Goal: Information Seeking & Learning: Learn about a topic

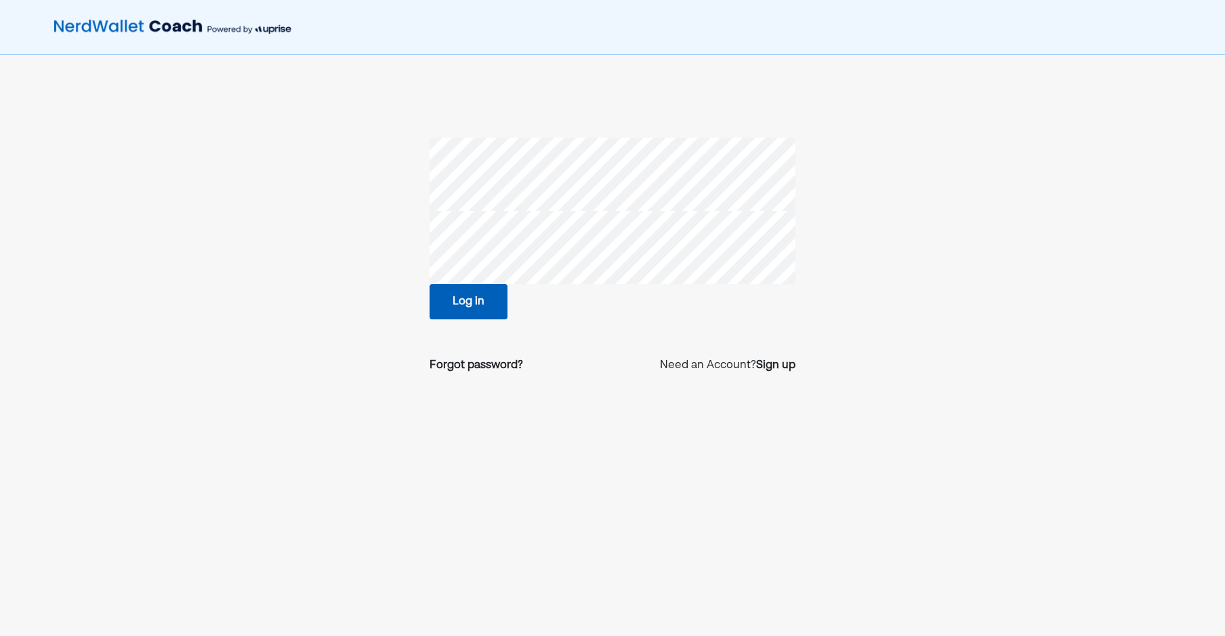
click at [476, 289] on button "Log in" at bounding box center [469, 301] width 78 height 35
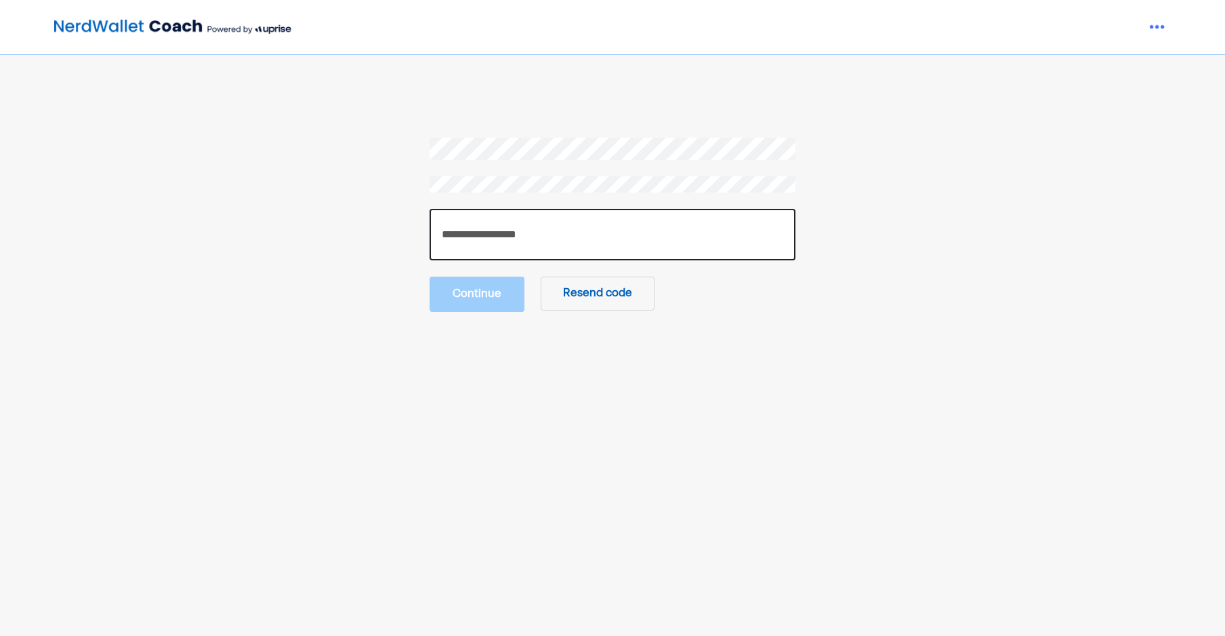
click at [506, 222] on input "number" at bounding box center [613, 234] width 366 height 51
paste input "******"
type input "******"
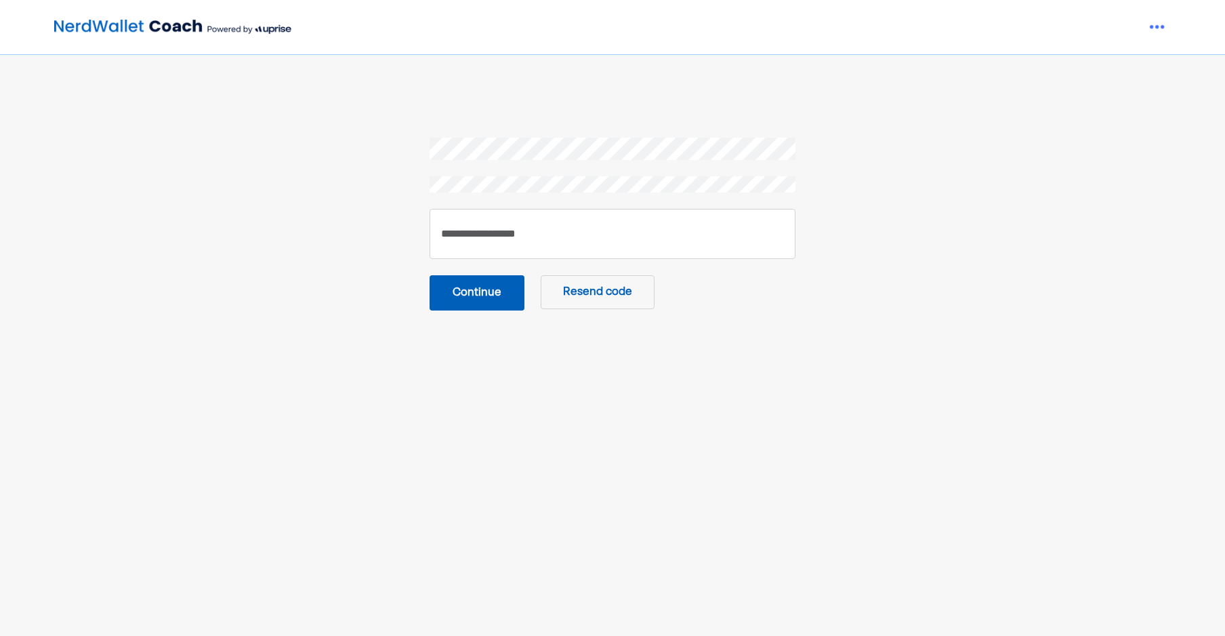
click at [507, 306] on button "Continue" at bounding box center [477, 292] width 95 height 35
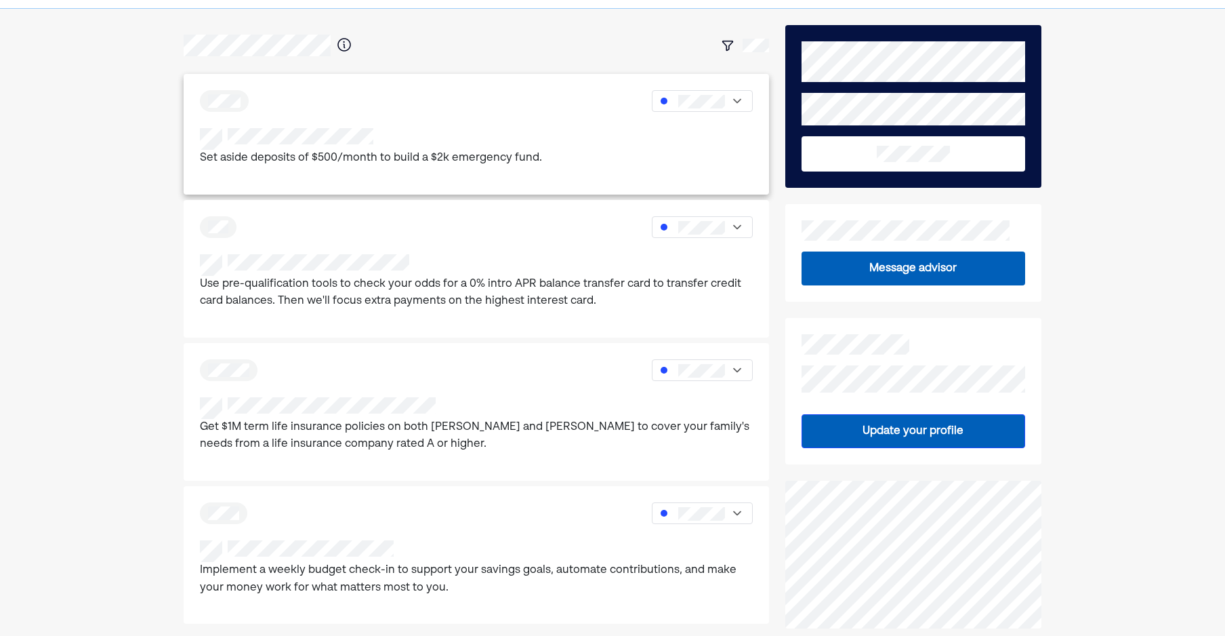
scroll to position [68, 0]
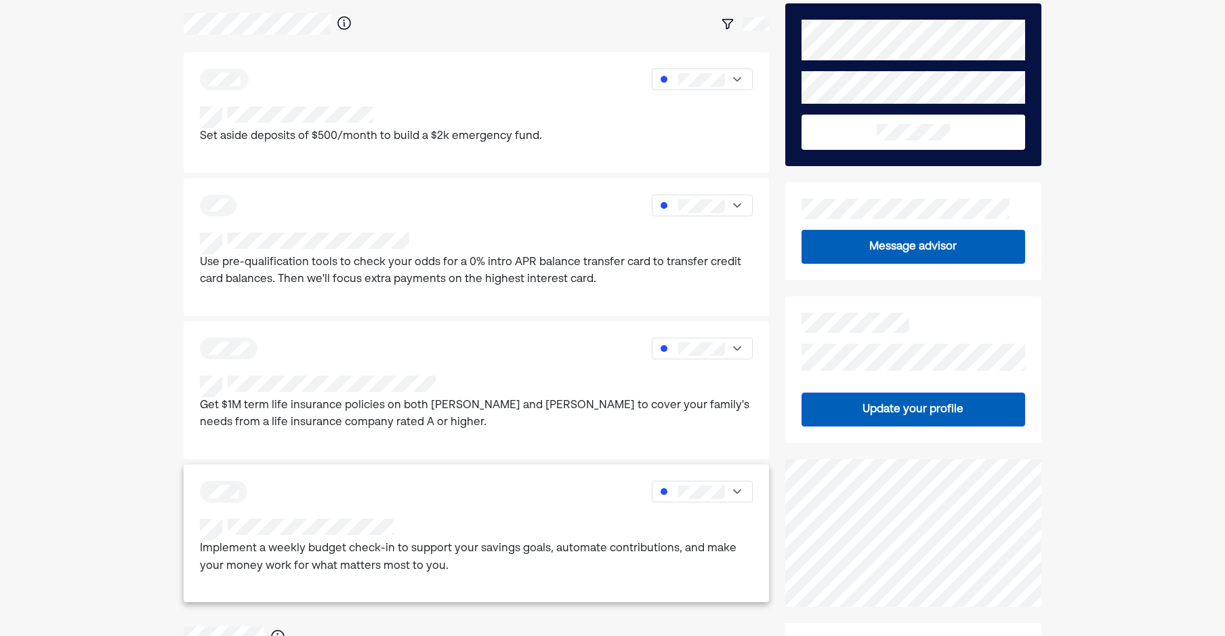
click at [469, 564] on p "Implement a weekly budget check-in to support your savings goals, automate cont…" at bounding box center [476, 557] width 553 height 35
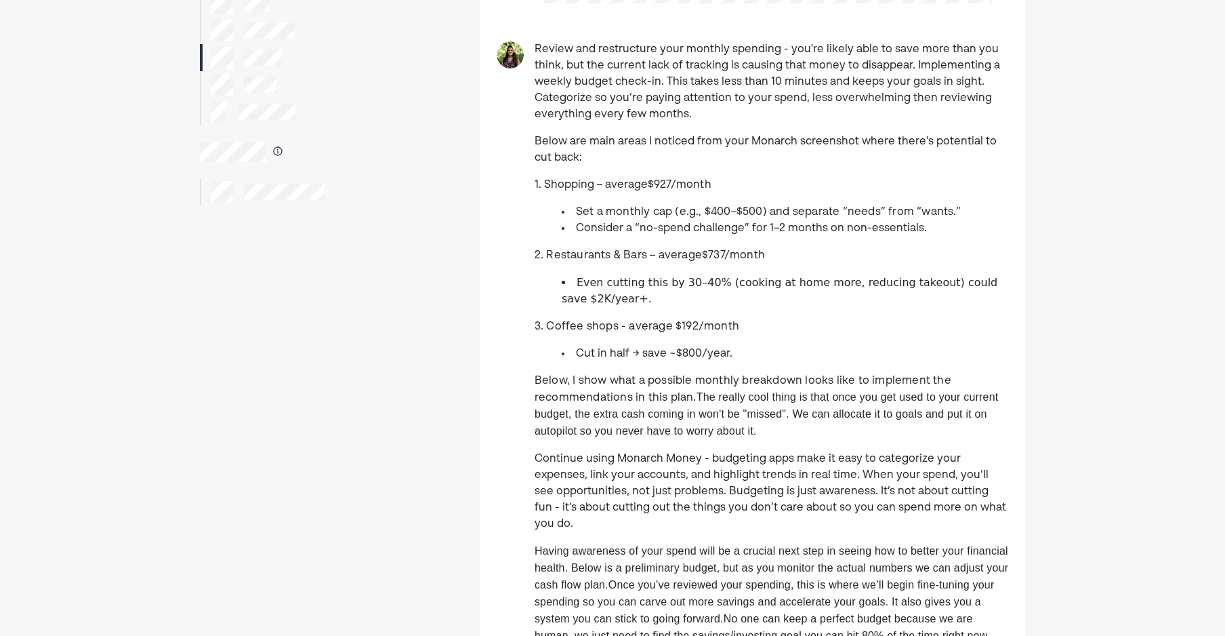
scroll to position [203, 0]
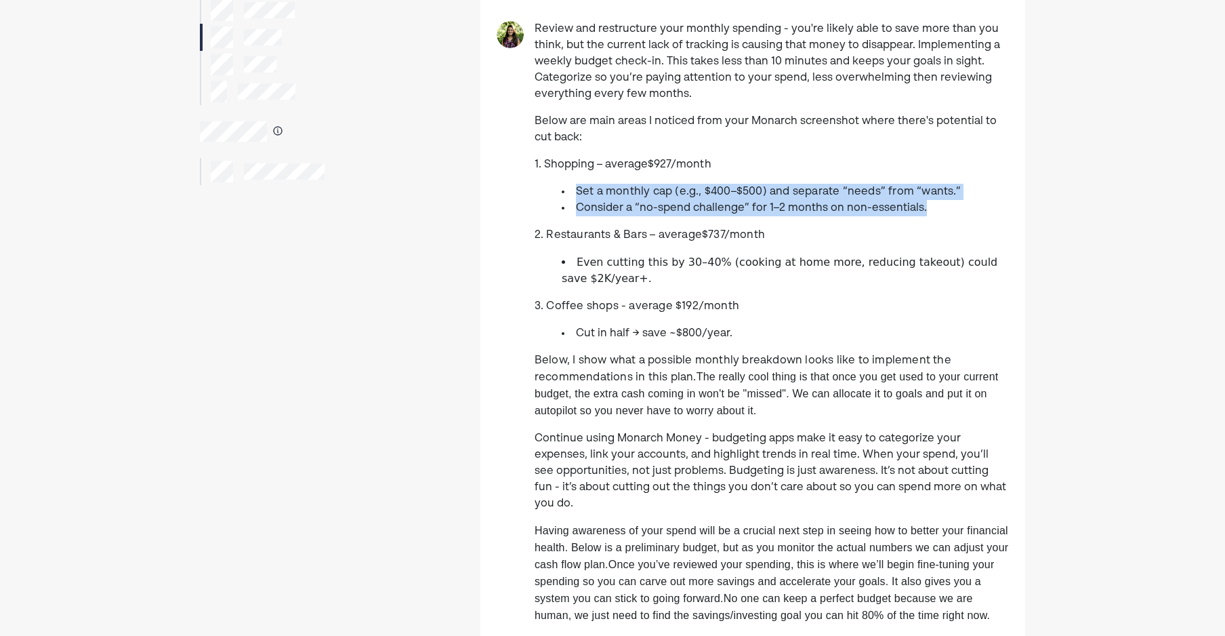
drag, startPoint x: 617, startPoint y: 184, endPoint x: 928, endPoint y: 201, distance: 310.8
click at [928, 201] on div "Review and restructure your monthly spending - you're likely able to save more …" at bounding box center [772, 455] width 474 height 869
click at [932, 201] on li "Consider a “no-spend challenge” for 1–2 months on non-essentials." at bounding box center [785, 208] width 447 height 16
drag, startPoint x: 936, startPoint y: 203, endPoint x: 552, endPoint y: 179, distance: 384.9
click at [552, 179] on div "Review and restructure your monthly spending - you're likely able to save more …" at bounding box center [772, 455] width 474 height 869
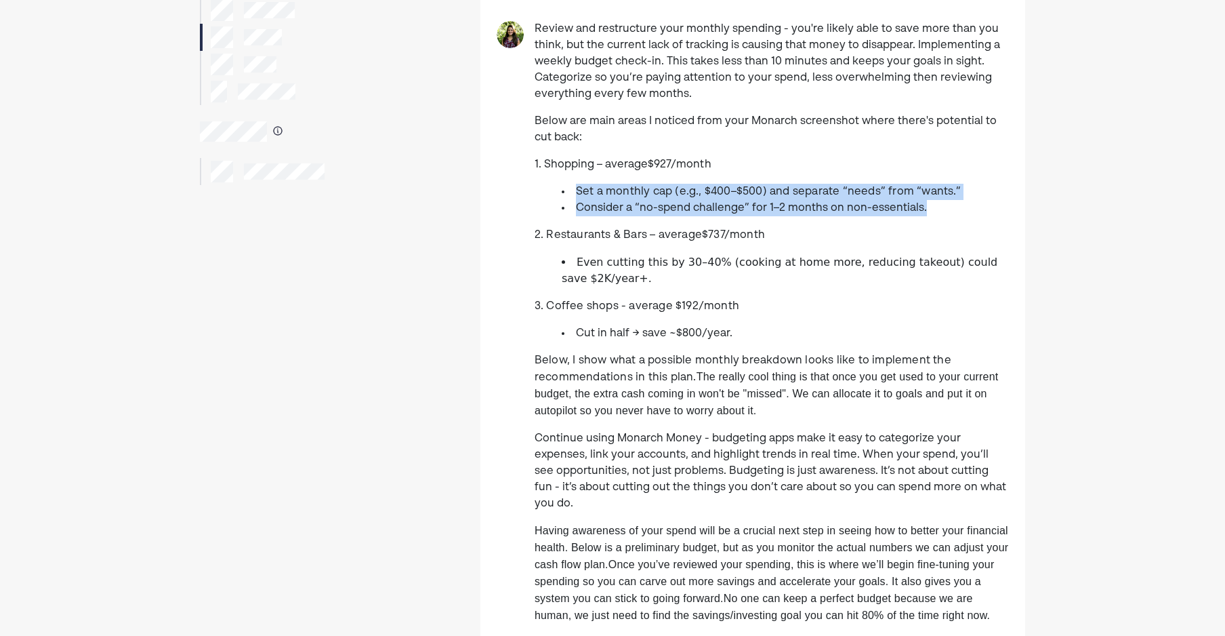
drag, startPoint x: 552, startPoint y: 179, endPoint x: 542, endPoint y: 203, distance: 26.2
click at [542, 203] on ul "Set a monthly cap (e.g., $400–$500) and separate “needs” from “wants.” Consider…" at bounding box center [772, 200] width 474 height 33
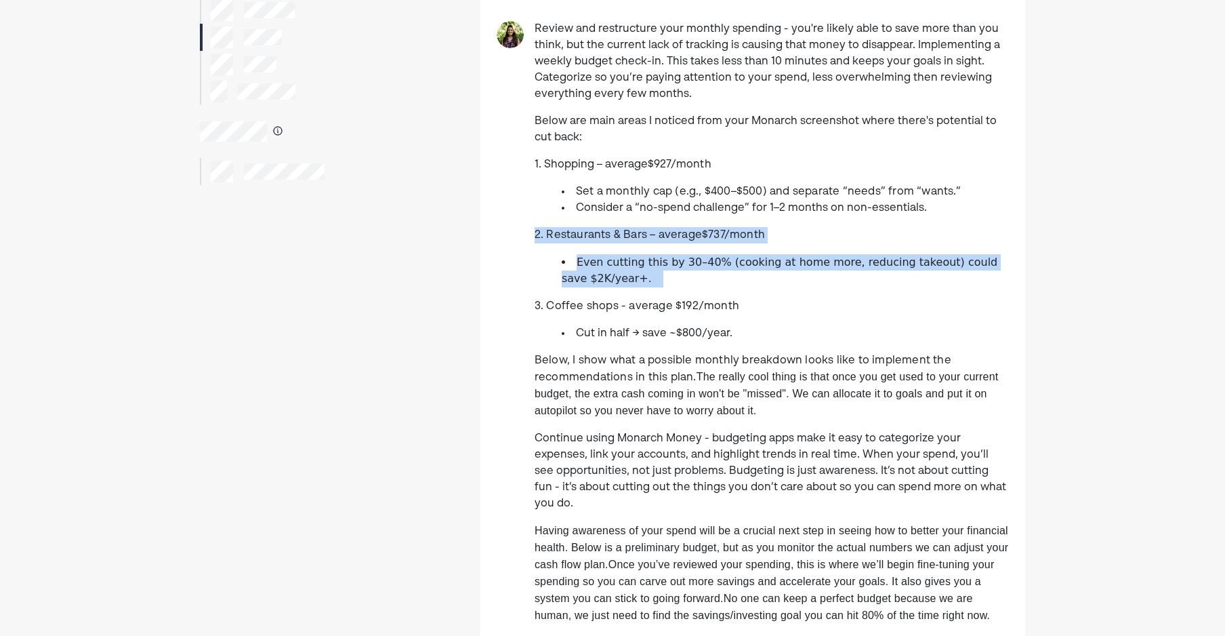
drag, startPoint x: 526, startPoint y: 238, endPoint x: 635, endPoint y: 274, distance: 114.8
click at [635, 274] on div "Review and restructure your monthly spending - you're likely able to save more …" at bounding box center [752, 455] width 545 height 869
drag, startPoint x: 635, startPoint y: 274, endPoint x: 635, endPoint y: 282, distance: 7.5
click at [635, 282] on li "Even cutting this by 30–40% (cooking at home more, reducing takeout) could save…" at bounding box center [785, 270] width 447 height 33
click at [636, 284] on li "Even cutting this by 30–40% (cooking at home more, reducing takeout) could save…" at bounding box center [785, 270] width 447 height 33
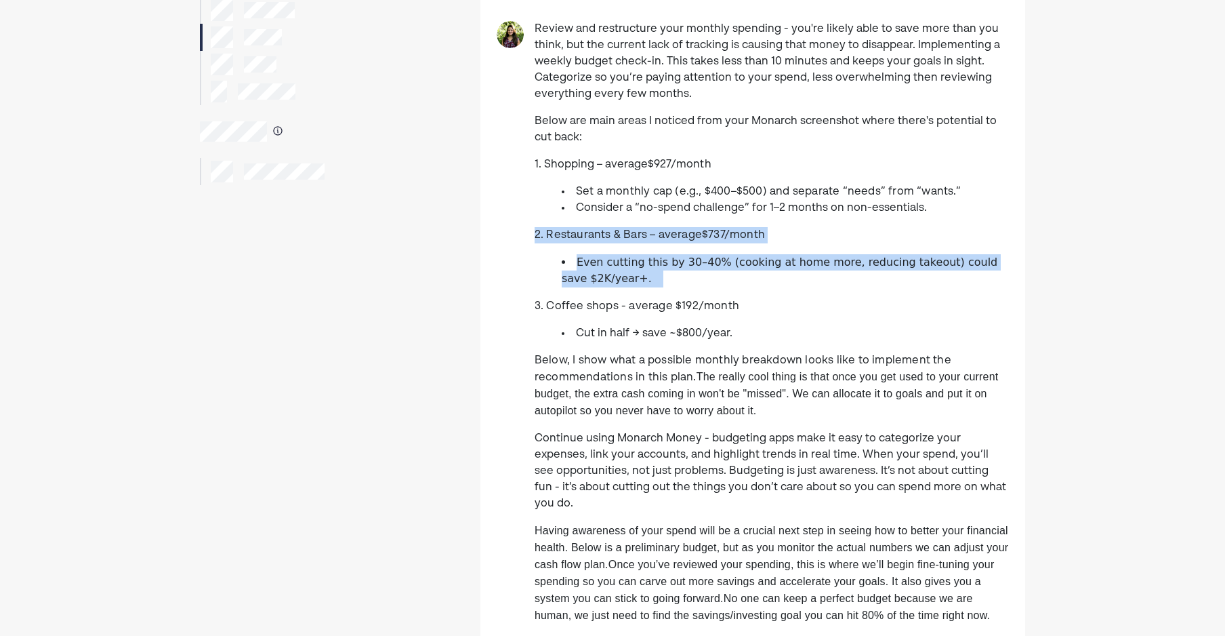
click at [636, 283] on li "Even cutting this by 30–40% (cooking at home more, reducing takeout) could save…" at bounding box center [785, 270] width 447 height 33
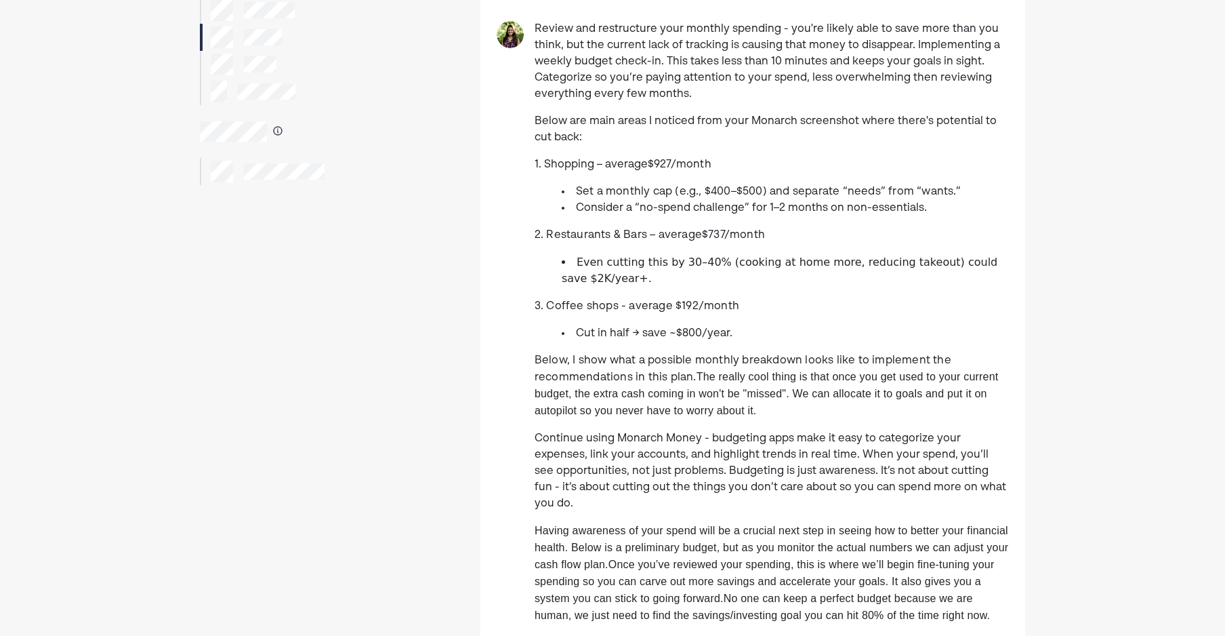
drag, startPoint x: 636, startPoint y: 283, endPoint x: 632, endPoint y: 321, distance: 38.1
click at [632, 321] on div "Review and restructure your monthly spending - you're likely able to save more …" at bounding box center [772, 455] width 474 height 869
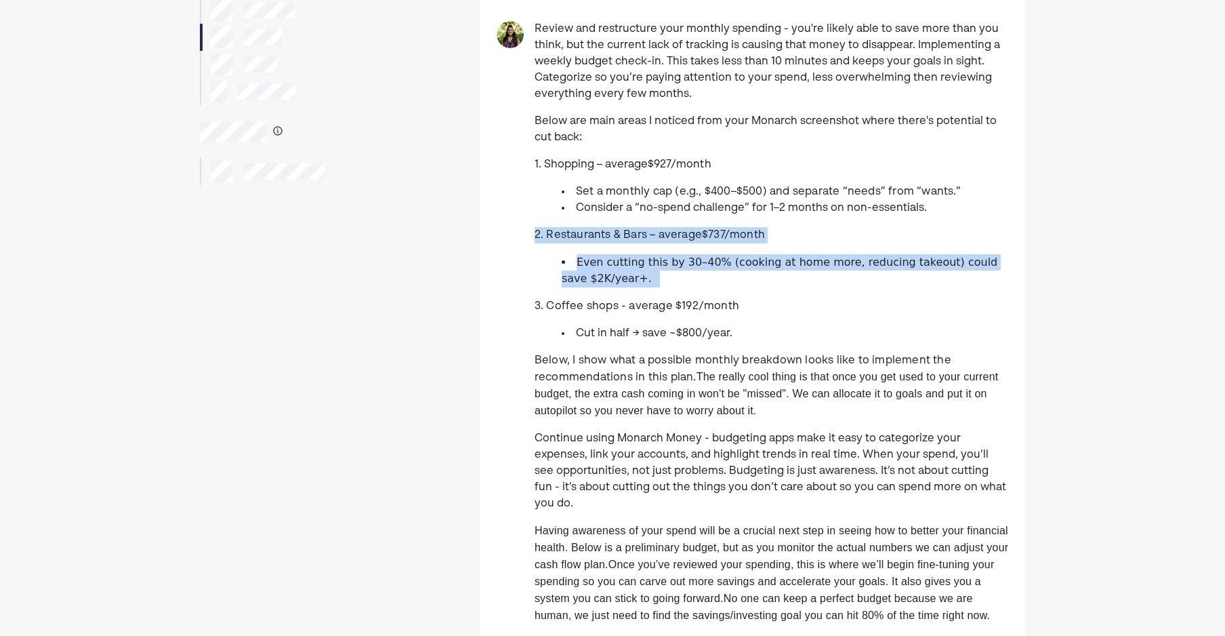
drag, startPoint x: 623, startPoint y: 278, endPoint x: 525, endPoint y: 222, distance: 112.3
click at [525, 222] on div "Review and restructure your monthly spending - you're likely able to save more …" at bounding box center [752, 455] width 545 height 869
drag, startPoint x: 525, startPoint y: 222, endPoint x: 539, endPoint y: 320, distance: 98.6
click at [539, 320] on div "Review and restructure your monthly spending - you're likely able to save more …" at bounding box center [772, 455] width 474 height 869
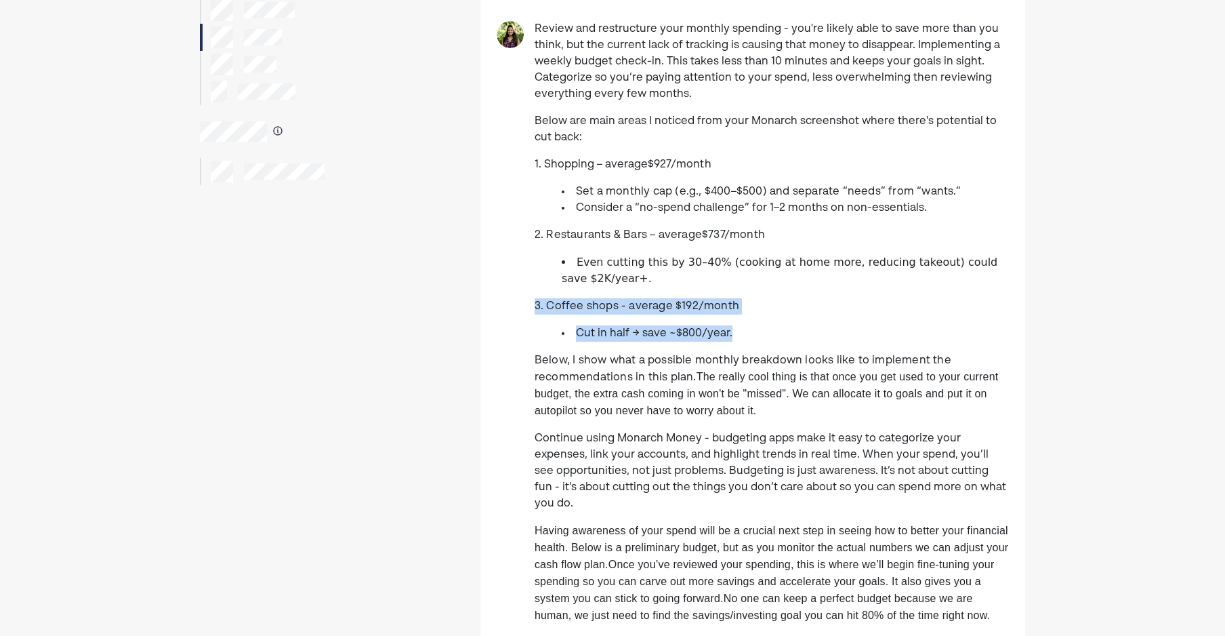
drag, startPoint x: 781, startPoint y: 332, endPoint x: 493, endPoint y: 297, distance: 290.0
click at [493, 297] on div "Review and restructure your monthly spending - you're likely able to save more …" at bounding box center [752, 455] width 545 height 869
drag, startPoint x: 493, startPoint y: 297, endPoint x: 518, endPoint y: 343, distance: 51.9
click at [518, 343] on div "Review and restructure your monthly spending - you're likely able to save more …" at bounding box center [752, 455] width 545 height 869
drag, startPoint x: 539, startPoint y: 295, endPoint x: 759, endPoint y: 334, distance: 223.7
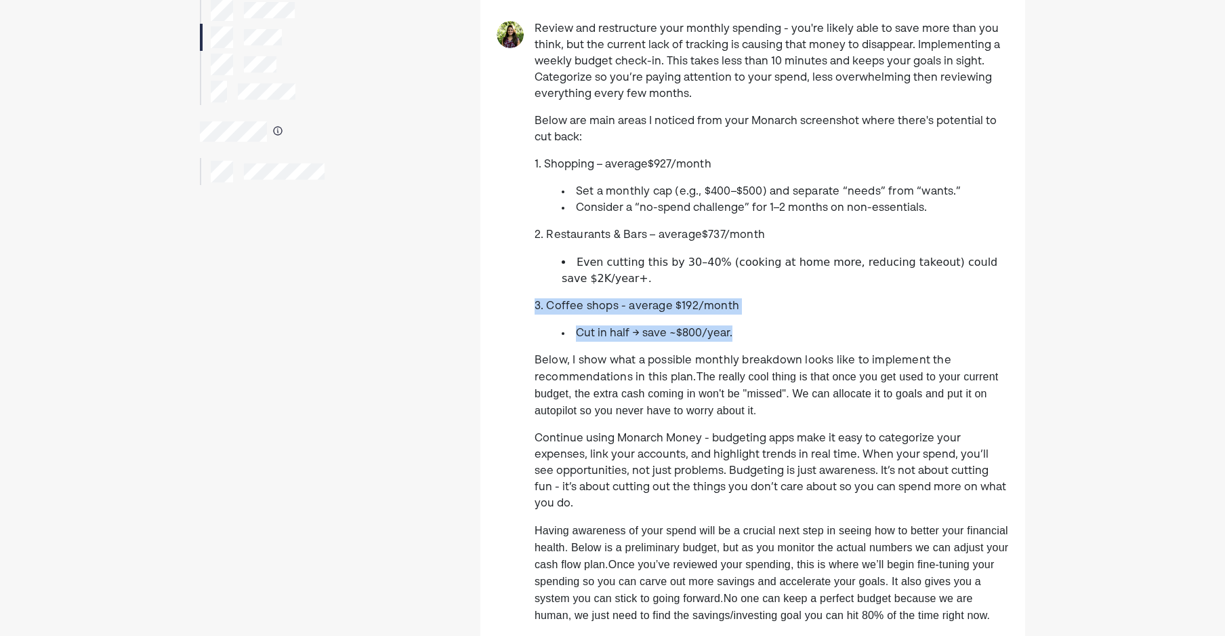
click at [759, 334] on div "Review and restructure your monthly spending - you're likely able to save more …" at bounding box center [752, 455] width 545 height 869
drag, startPoint x: 759, startPoint y: 334, endPoint x: 760, endPoint y: 365, distance: 31.2
click at [760, 365] on span "Below, I show what a possible monthly breakdown looks like to implement the rec…" at bounding box center [743, 369] width 417 height 28
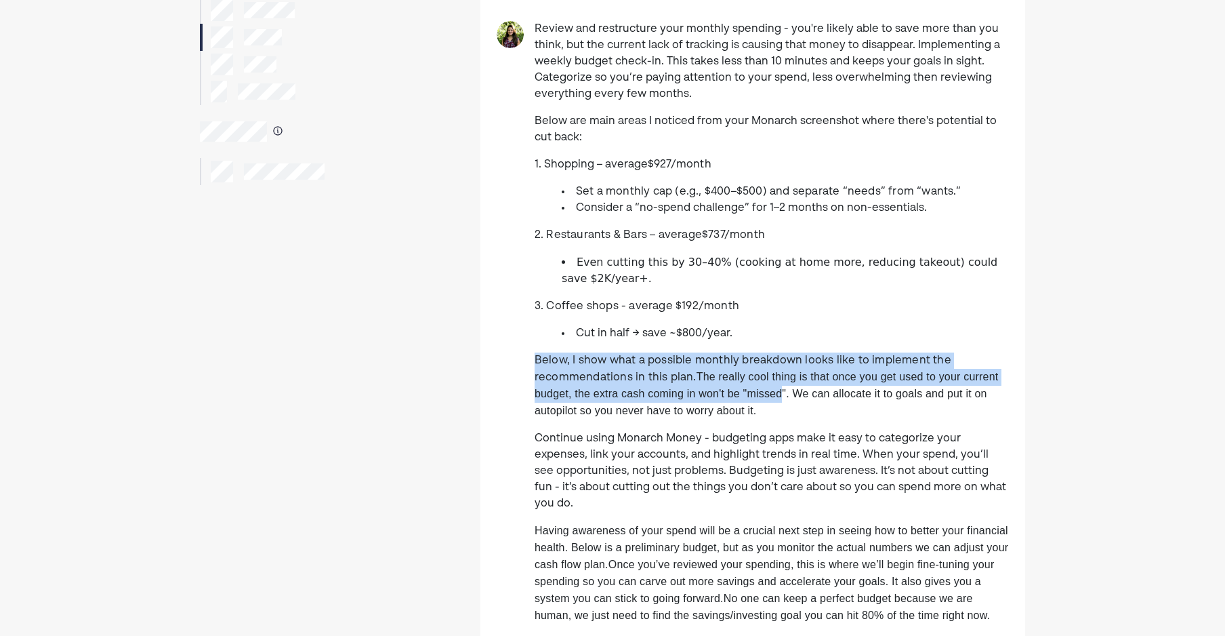
drag, startPoint x: 784, startPoint y: 403, endPoint x: 524, endPoint y: 349, distance: 265.8
click at [524, 349] on div "Review and restructure your monthly spending - you're likely able to save more …" at bounding box center [752, 455] width 545 height 869
drag, startPoint x: 524, startPoint y: 349, endPoint x: 542, endPoint y: 390, distance: 44.6
click at [548, 386] on p "Below, I show what a possible monthly breakdown looks like to implement the rec…" at bounding box center [772, 385] width 474 height 67
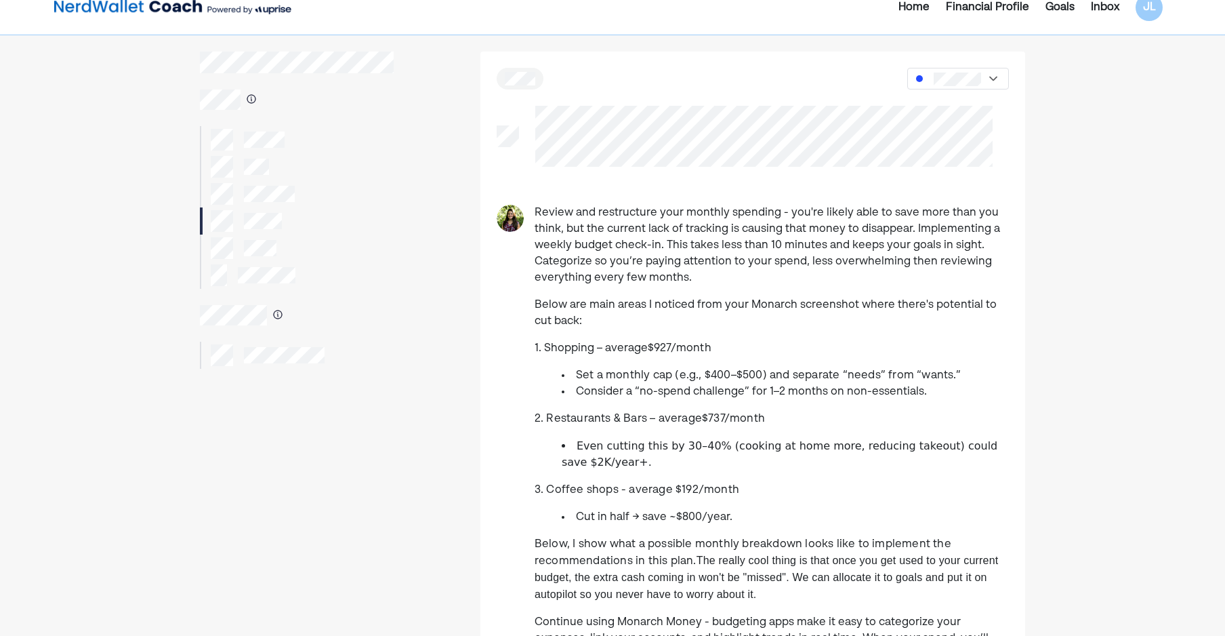
scroll to position [0, 0]
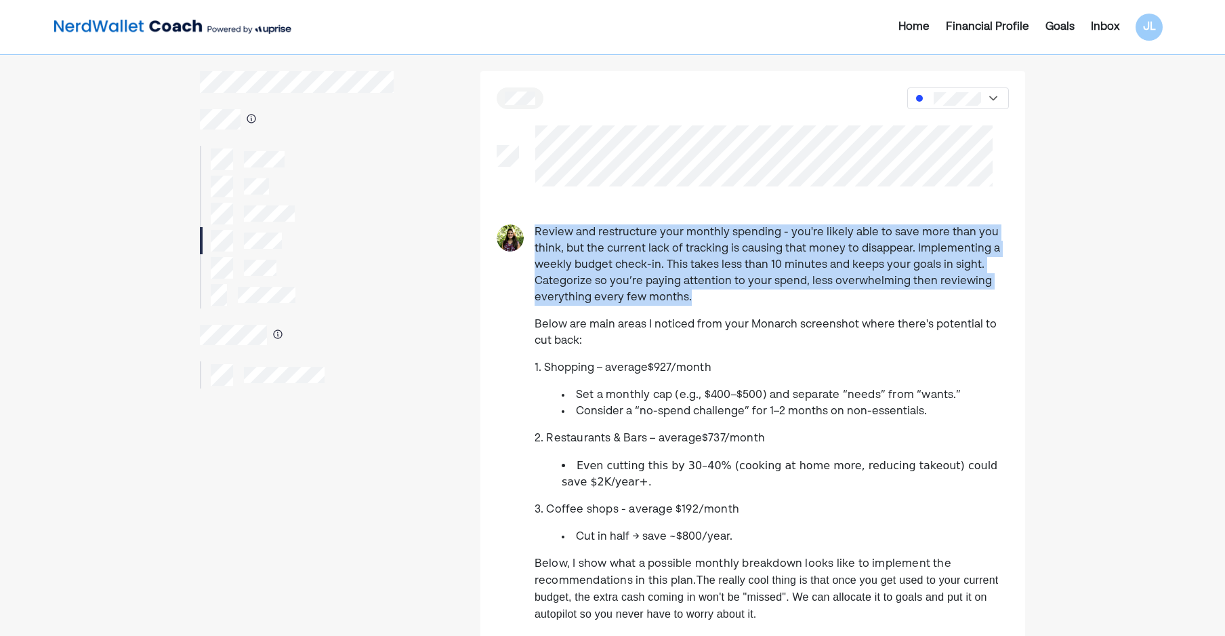
drag, startPoint x: 730, startPoint y: 291, endPoint x: 528, endPoint y: 217, distance: 214.8
click at [528, 217] on div "Review and restructure your monthly spending - you're likely able to save more …" at bounding box center [752, 590] width 545 height 1038
drag, startPoint x: 528, startPoint y: 217, endPoint x: 644, endPoint y: 270, distance: 127.3
click at [625, 264] on p "Review and restructure your monthly spending - you're likely able to save more …" at bounding box center [772, 264] width 474 height 81
drag, startPoint x: 721, startPoint y: 293, endPoint x: 531, endPoint y: 217, distance: 204.3
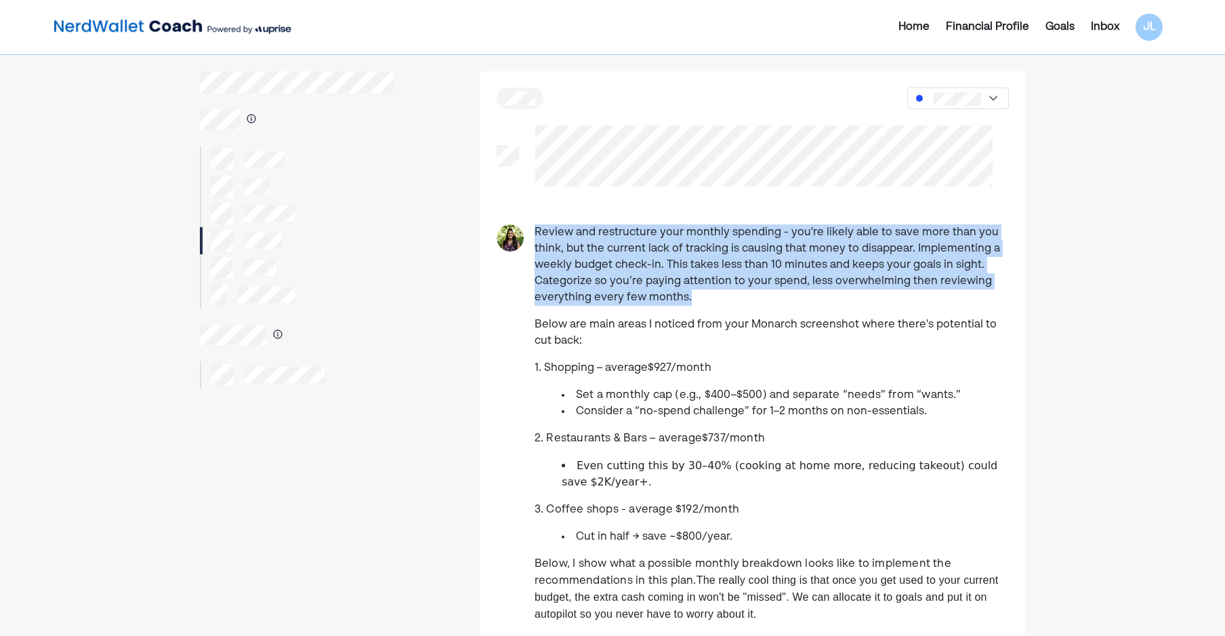
click at [531, 217] on div "Review and restructure your monthly spending - you're likely able to save more …" at bounding box center [752, 590] width 545 height 1038
drag, startPoint x: 531, startPoint y: 217, endPoint x: 636, endPoint y: 268, distance: 116.1
click at [601, 257] on p "Review and restructure your monthly spending - you're likely able to save more …" at bounding box center [772, 264] width 474 height 81
drag, startPoint x: 711, startPoint y: 292, endPoint x: 526, endPoint y: 219, distance: 198.9
click at [526, 219] on div "Review and restructure your monthly spending - you're likely able to save more …" at bounding box center [752, 590] width 545 height 1038
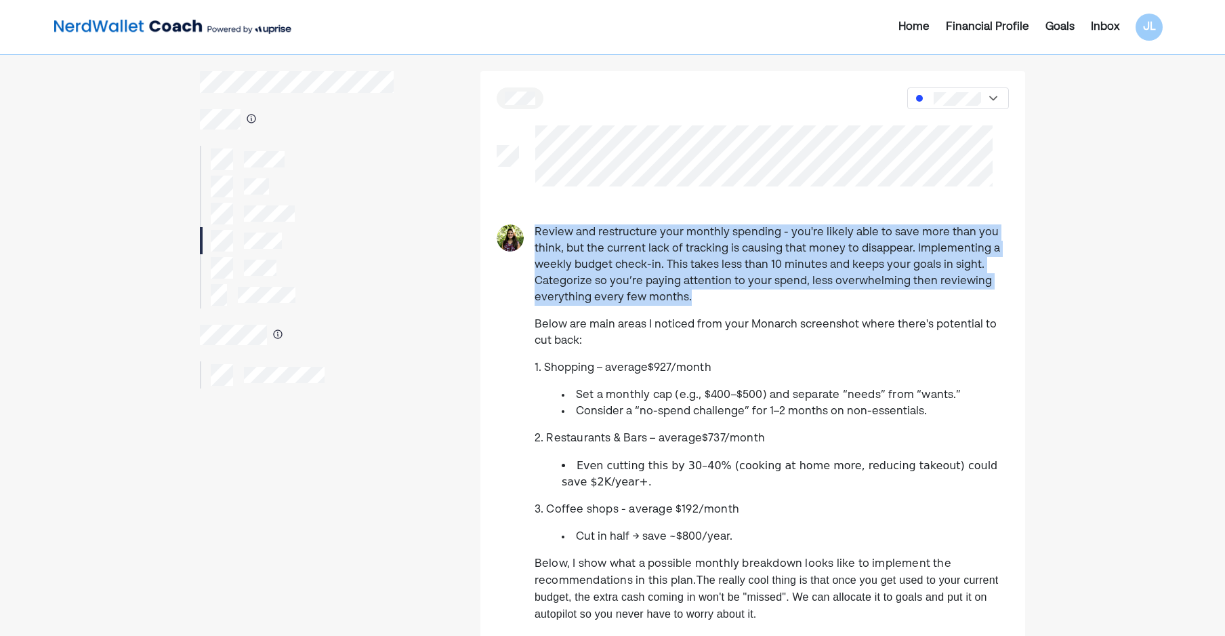
drag, startPoint x: 526, startPoint y: 219, endPoint x: 601, endPoint y: 259, distance: 85.5
click at [601, 259] on p "Review and restructure your monthly spending - you're likely able to save more …" at bounding box center [772, 264] width 474 height 81
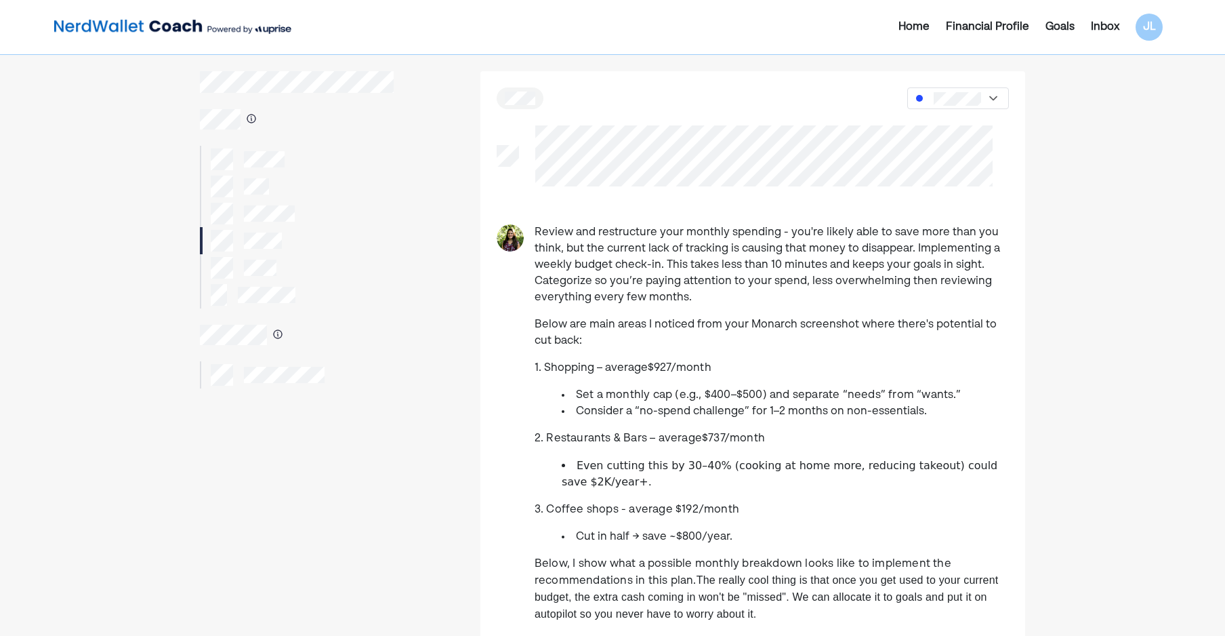
click at [171, 21] on img at bounding box center [172, 27] width 237 height 27
